Goal: Find contact information: Find contact information

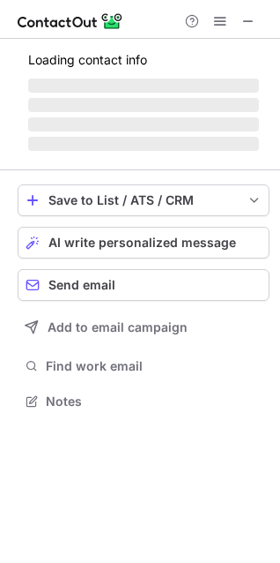
scroll to position [428, 280]
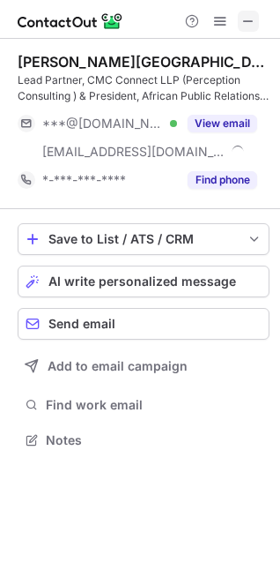
click at [253, 17] on span at bounding box center [249, 21] width 14 height 14
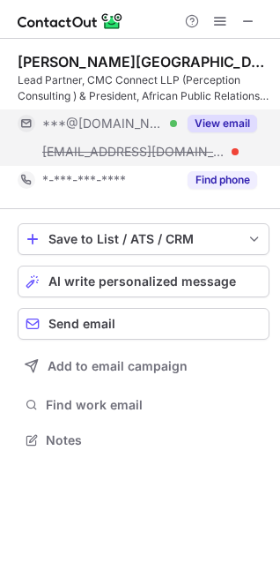
click at [201, 118] on button "View email" at bounding box center [223, 124] width 70 height 18
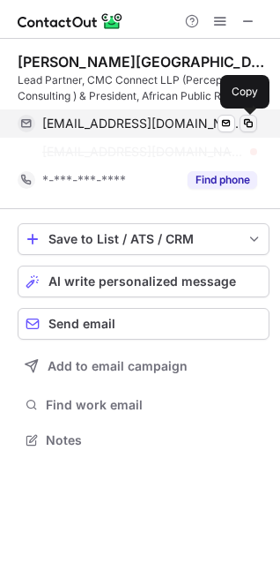
click at [248, 120] on span at bounding box center [249, 123] width 14 height 14
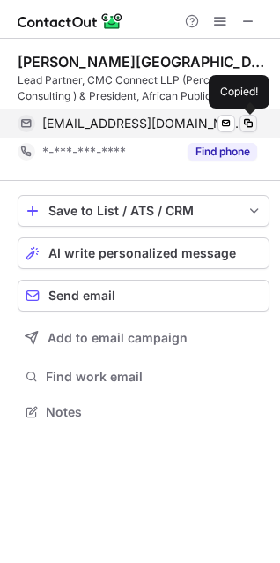
scroll to position [399, 280]
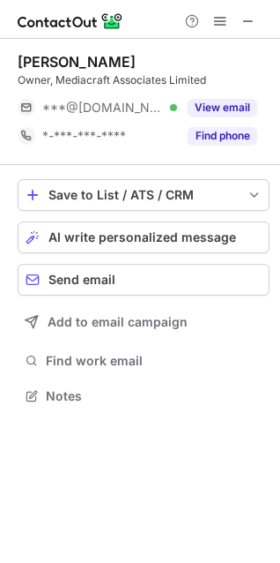
scroll to position [384, 280]
click at [243, 14] on span at bounding box center [249, 21] width 14 height 14
